Goal: Transaction & Acquisition: Purchase product/service

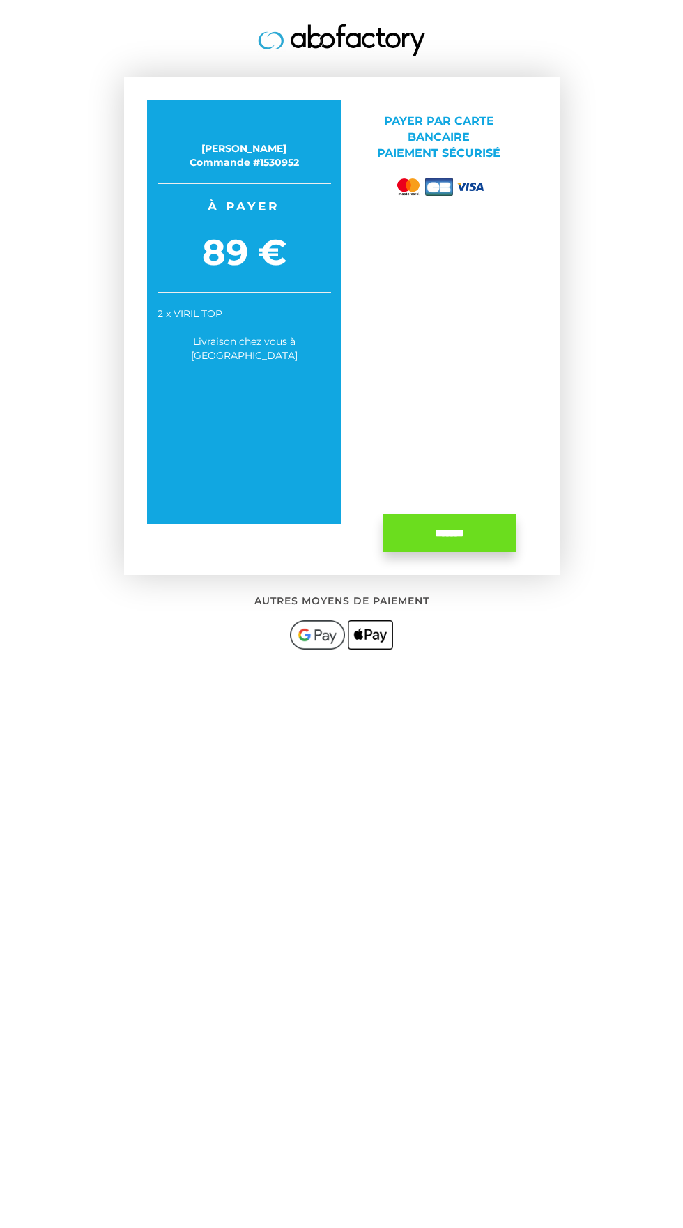
click at [309, 222] on div "[PERSON_NAME] Commande #1530952 Profitez de votre prix spécial maintenant ! À p…" at bounding box center [244, 312] width 195 height 424
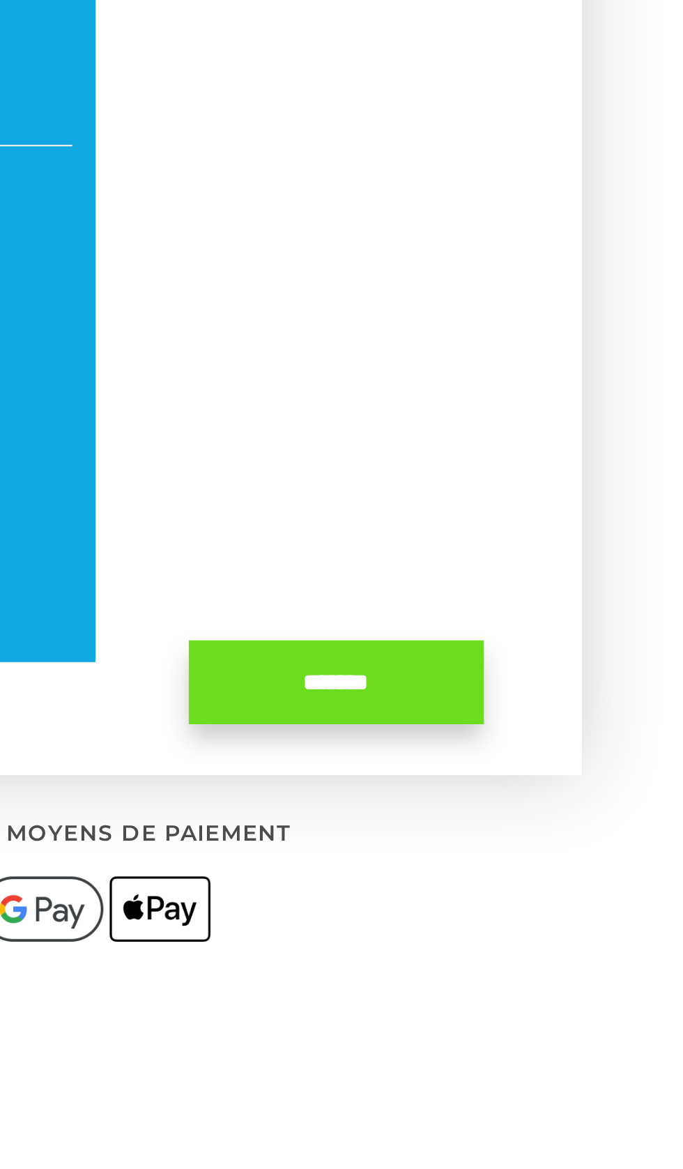
click at [466, 514] on input "*******" at bounding box center [449, 533] width 132 height 38
